Goal: Transaction & Acquisition: Book appointment/travel/reservation

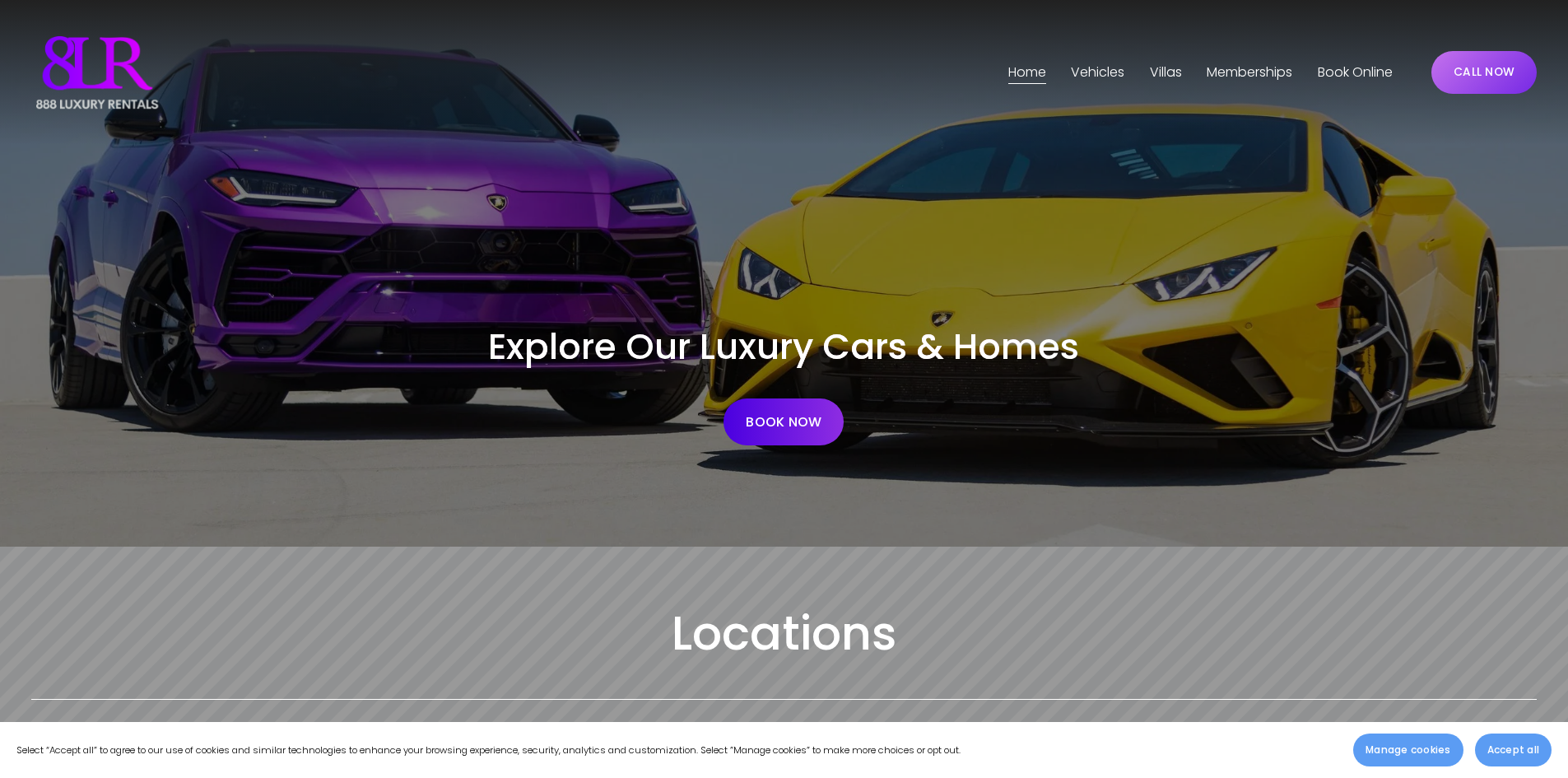
click at [784, 425] on link "BOOK NOW" at bounding box center [784, 422] width 121 height 47
click at [1107, 73] on span "Vehicles" at bounding box center [1098, 73] width 53 height 24
click at [0, 0] on span "[GEOGRAPHIC_DATA]" at bounding box center [0, 0] width 0 height 0
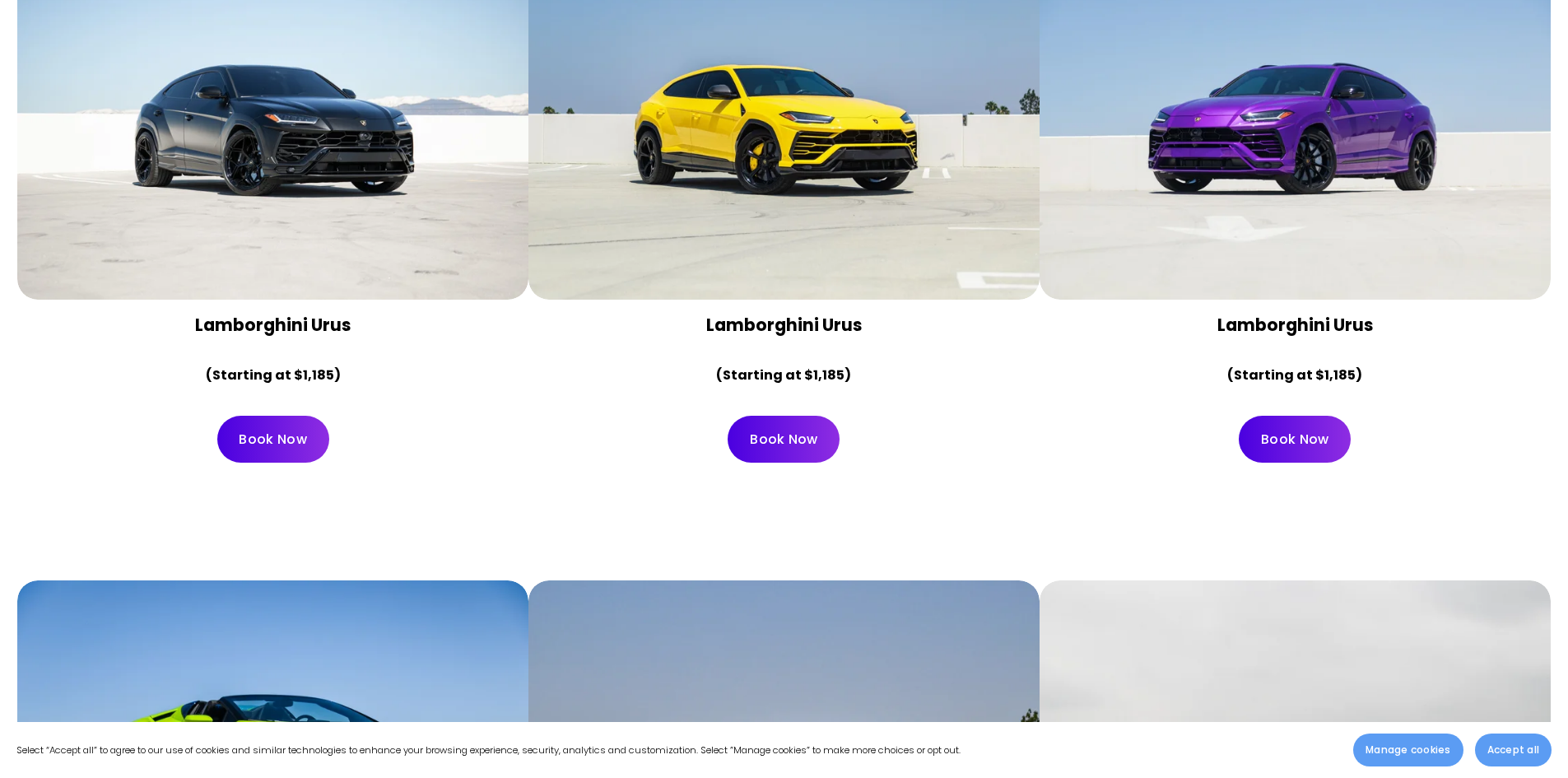
scroll to position [962, 0]
click at [1271, 415] on link "Book Now" at bounding box center [1295, 439] width 112 height 47
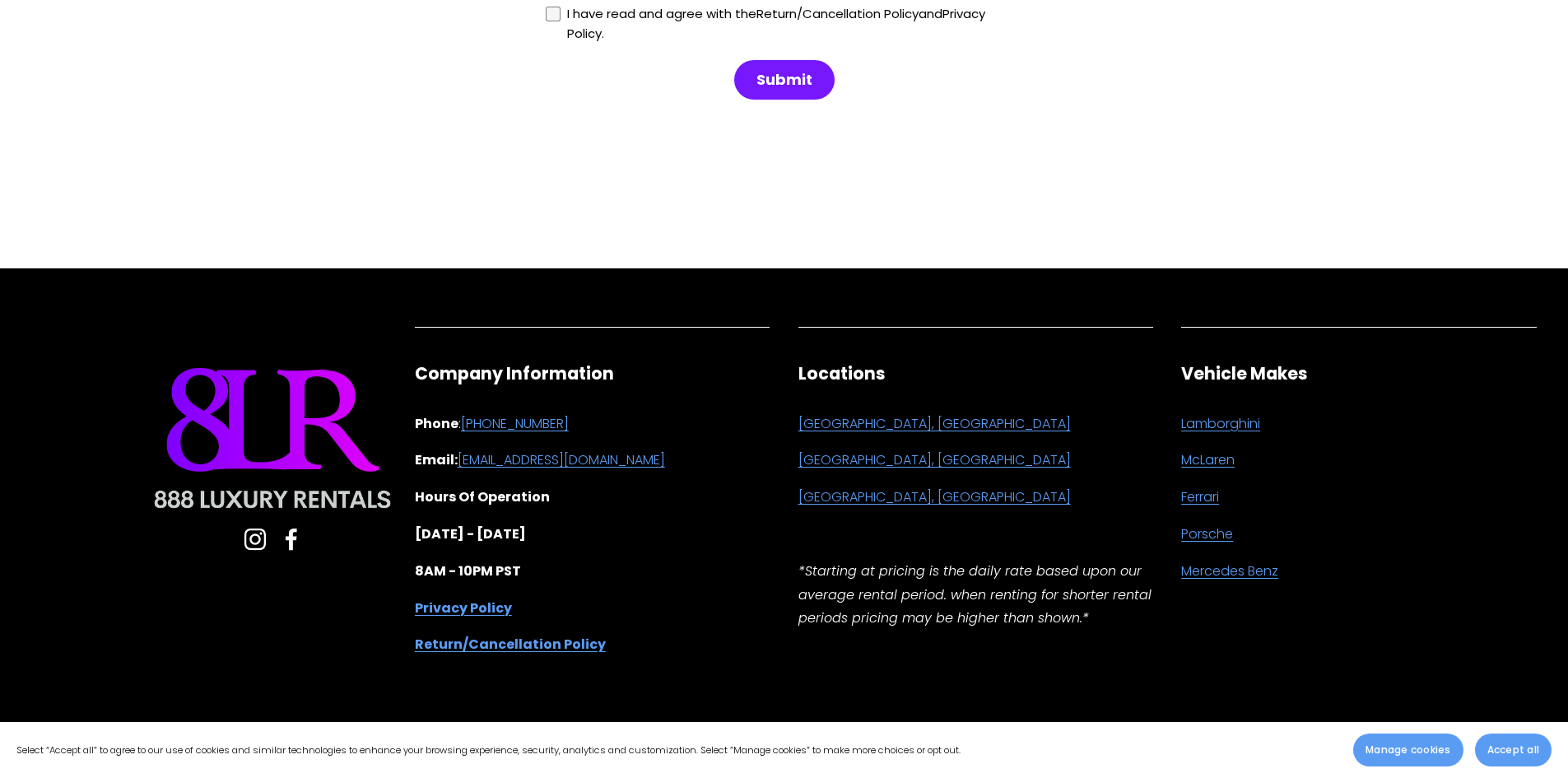
scroll to position [2061, 0]
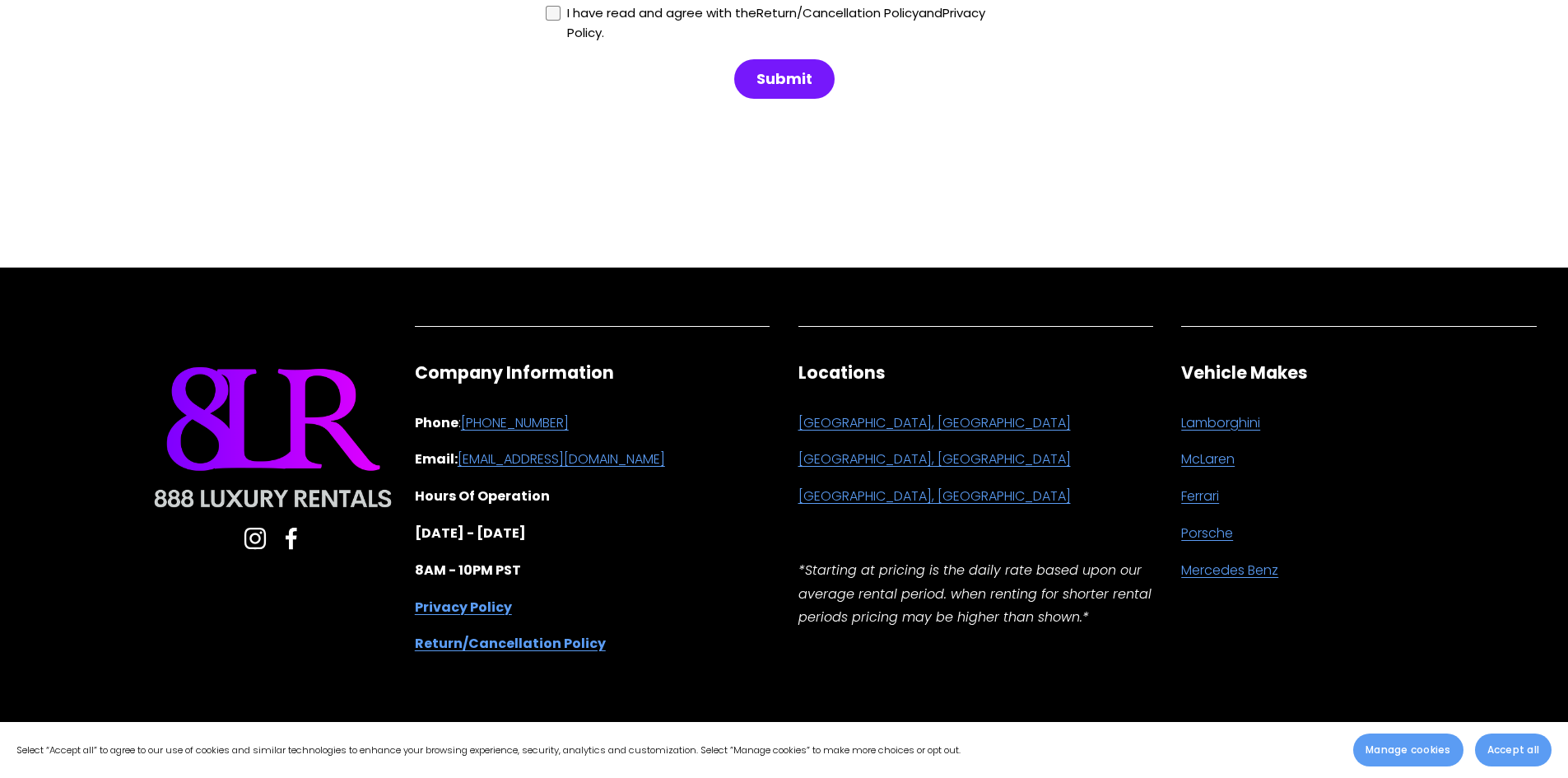
drag, startPoint x: 681, startPoint y: 460, endPoint x: 478, endPoint y: 460, distance: 203.0
click at [478, 460] on p "Email: [EMAIL_ADDRESS][DOMAIN_NAME]" at bounding box center [593, 459] width 356 height 24
copy link "[EMAIL_ADDRESS][DOMAIN_NAME]"
